Goal: Transaction & Acquisition: Obtain resource

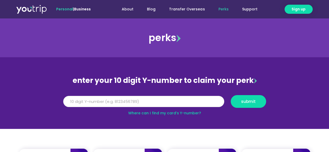
click at [144, 100] on input "Y Number" at bounding box center [143, 101] width 161 height 11
paste input "8179585210"
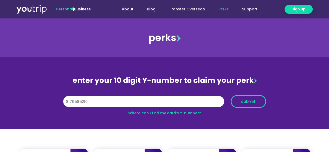
type input "8179585210"
click at [251, 100] on span "submit" at bounding box center [248, 102] width 15 height 4
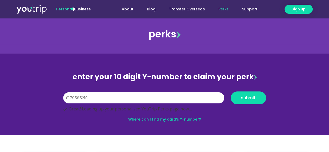
scroll to position [26, 0]
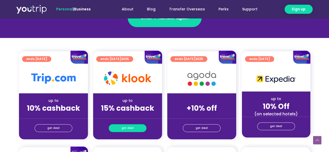
click at [132, 125] on span "get deal" at bounding box center [127, 128] width 12 height 7
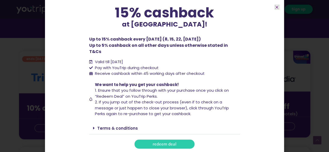
scroll to position [44, 0]
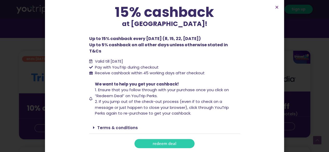
click at [163, 142] on span "redeem deal" at bounding box center [165, 144] width 24 height 4
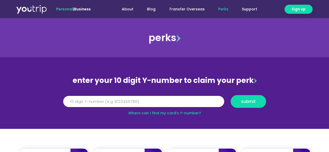
type input "5742893"
click at [187, 99] on input "Y Number" at bounding box center [143, 101] width 161 height 11
paste input "8179585210"
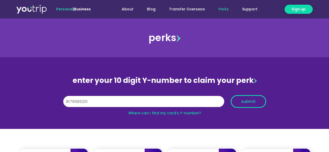
type input "8179585210"
click at [254, 100] on span "submit" at bounding box center [248, 102] width 15 height 4
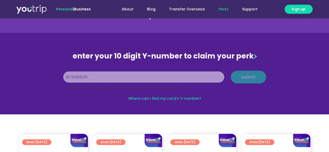
scroll to position [52, 0]
